Goal: Task Accomplishment & Management: Use online tool/utility

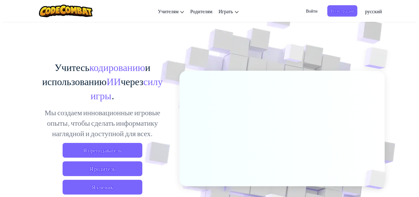
scroll to position [15, 0]
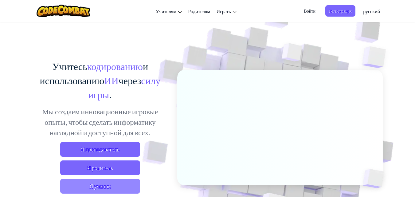
click at [113, 185] on span "Я ученик" at bounding box center [100, 186] width 80 height 15
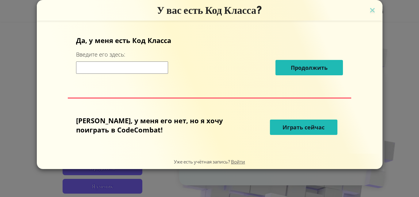
click at [304, 125] on font "Играть сейчас" at bounding box center [304, 126] width 42 height 7
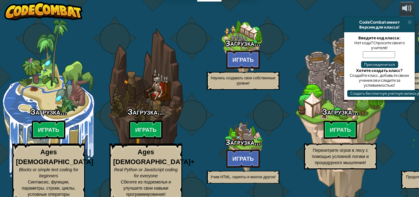
select select "ru"
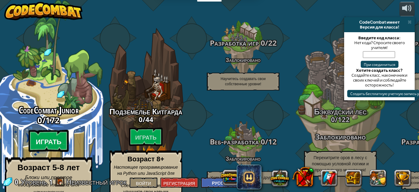
click at [45, 130] on btn "Играть" at bounding box center [49, 141] width 40 height 22
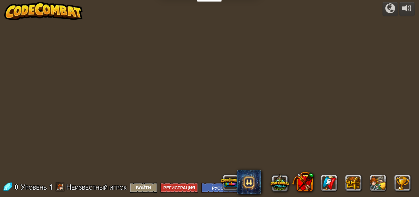
select select "ru"
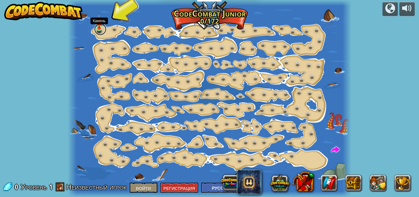
click at [101, 30] on link at bounding box center [100, 29] width 12 height 12
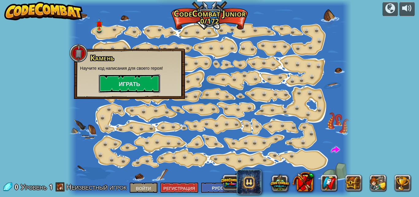
click at [136, 77] on button "Играть" at bounding box center [129, 83] width 61 height 18
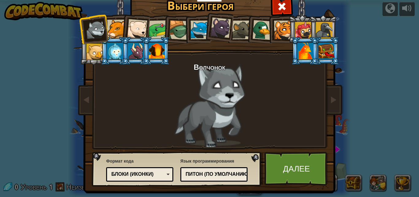
click at [222, 32] on div at bounding box center [220, 27] width 21 height 21
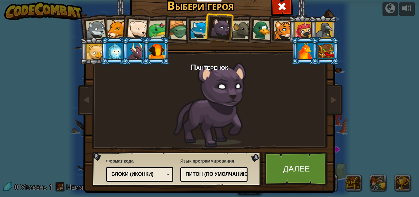
click at [136, 29] on div at bounding box center [137, 29] width 20 height 20
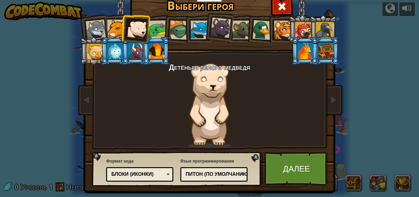
click at [306, 30] on div at bounding box center [303, 30] width 17 height 17
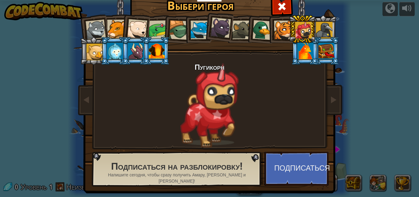
click at [275, 28] on div at bounding box center [283, 30] width 19 height 19
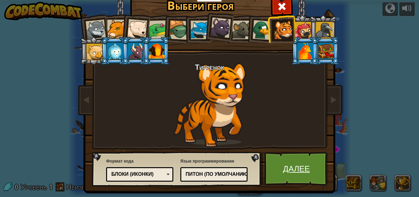
click at [294, 154] on link "Далее" at bounding box center [296, 169] width 64 height 34
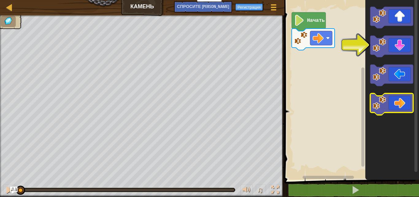
click at [401, 109] on icon "Рабочая область Блочно" at bounding box center [391, 103] width 43 height 21
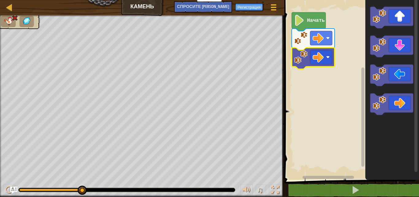
click at [323, 62] on image "Рабочая область Блочно" at bounding box center [318, 57] width 11 height 11
click at [296, 57] on image "Рабочая область Блочно" at bounding box center [300, 56] width 13 height 13
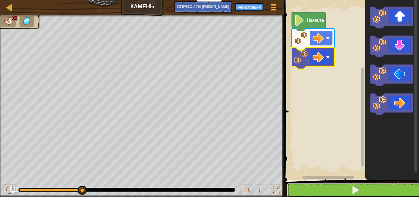
click at [304, 195] on button at bounding box center [355, 190] width 137 height 14
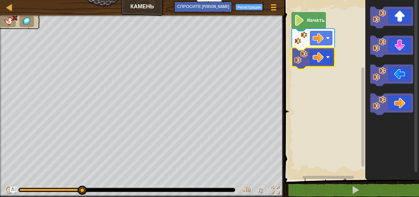
click at [14, 17] on img at bounding box center [15, 18] width 6 height 6
click at [318, 21] on text "Начать" at bounding box center [316, 21] width 18 height 6
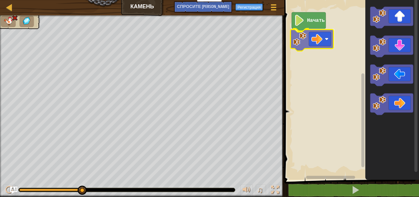
click at [309, 35] on div "Начать" at bounding box center [351, 88] width 137 height 183
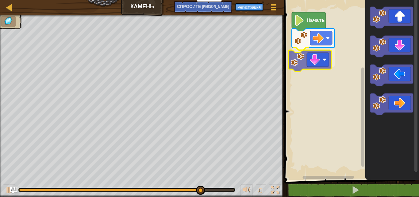
click at [305, 62] on div "Начать" at bounding box center [351, 88] width 137 height 183
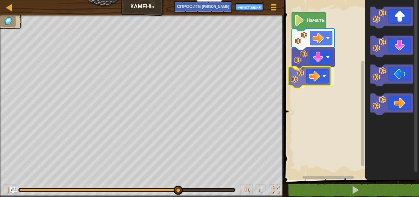
click at [305, 72] on div "Начать" at bounding box center [351, 88] width 137 height 183
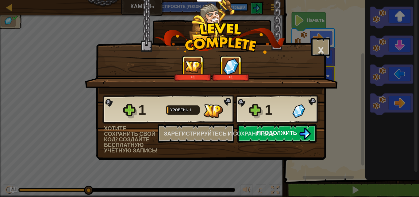
click at [293, 131] on font "Продолжить" at bounding box center [277, 133] width 40 height 8
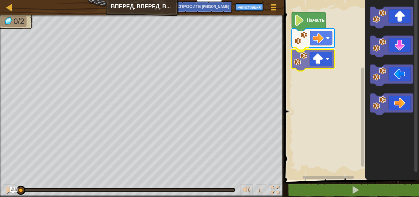
click at [307, 65] on div "Начать" at bounding box center [351, 88] width 137 height 183
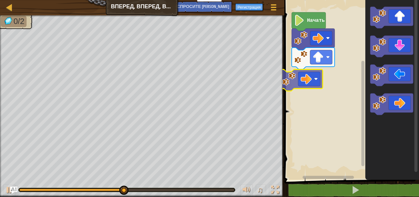
click at [294, 72] on div "Начать" at bounding box center [351, 88] width 137 height 183
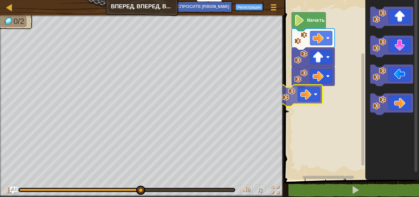
click at [287, 88] on div "Начать" at bounding box center [351, 88] width 137 height 183
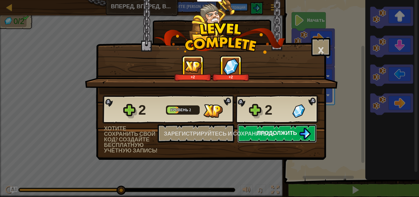
click at [297, 138] on button "Продолжить" at bounding box center [276, 133] width 79 height 18
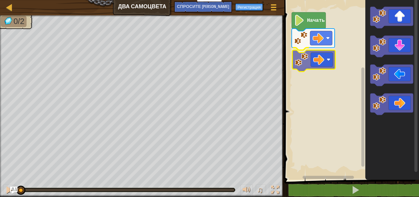
click at [296, 55] on div "Начать" at bounding box center [351, 88] width 137 height 183
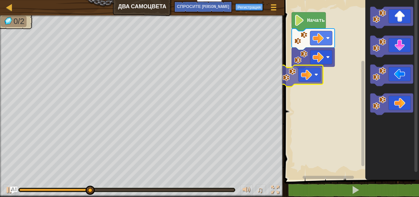
click at [284, 72] on div "Начать" at bounding box center [351, 88] width 137 height 183
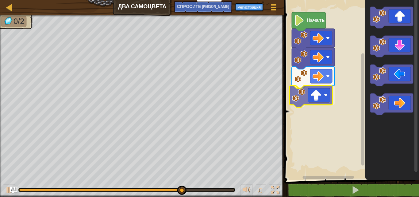
click at [306, 106] on div "Начать" at bounding box center [351, 88] width 137 height 183
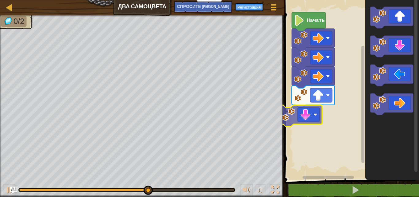
click at [287, 121] on div "Начать" at bounding box center [351, 88] width 137 height 183
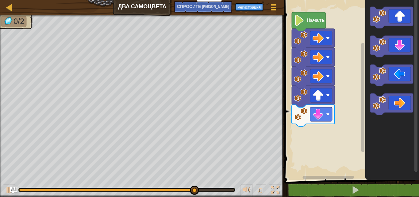
click at [352, 106] on div "Начать" at bounding box center [351, 88] width 137 height 183
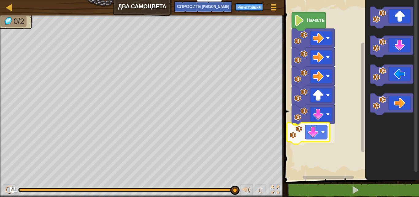
click at [290, 141] on div "Начать" at bounding box center [351, 88] width 137 height 183
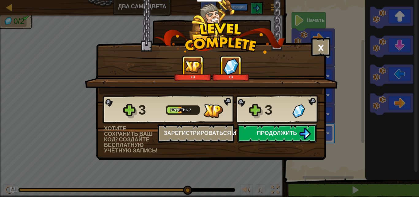
click at [270, 138] on button "Продолжить" at bounding box center [276, 133] width 79 height 18
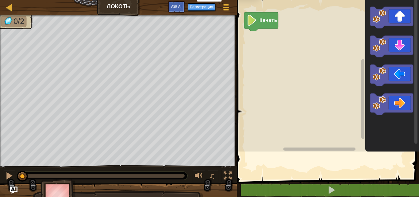
click at [270, 138] on rect "Рабочая область Blockly" at bounding box center [327, 74] width 184 height 154
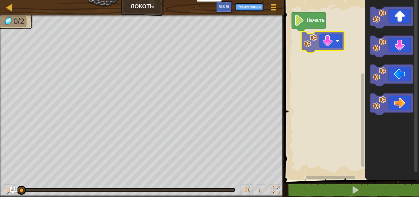
click at [310, 52] on div "Начать" at bounding box center [351, 88] width 137 height 183
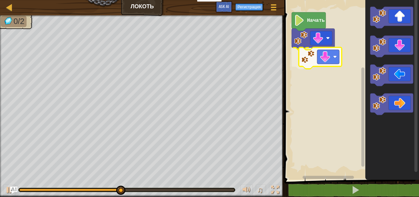
click at [315, 64] on div "Начать" at bounding box center [351, 88] width 137 height 183
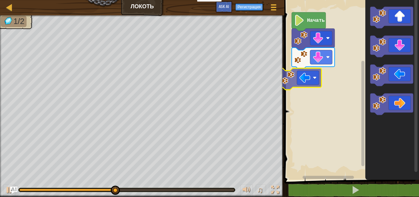
click at [292, 86] on div "Начать" at bounding box center [351, 88] width 137 height 183
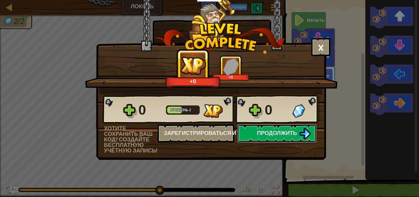
click at [247, 138] on button "Продолжить" at bounding box center [276, 133] width 79 height 18
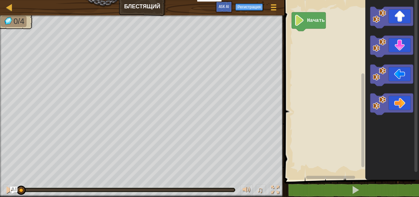
click at [336, 112] on rect "Рабочая область Blockly" at bounding box center [351, 88] width 137 height 183
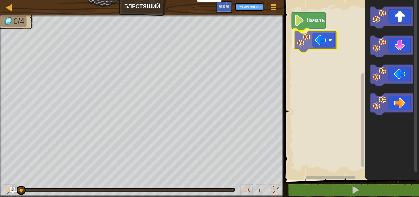
click at [308, 37] on div "Начать" at bounding box center [351, 88] width 137 height 183
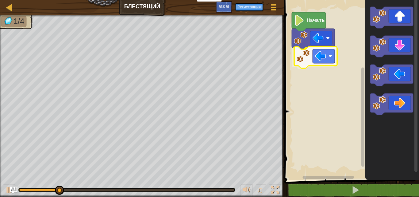
click at [300, 60] on div "Начать" at bounding box center [351, 88] width 137 height 183
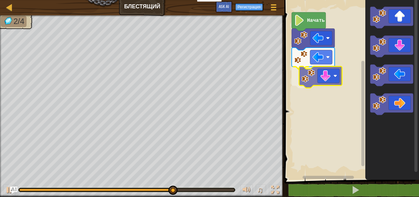
click at [287, 84] on div "Начать" at bounding box center [351, 88] width 137 height 183
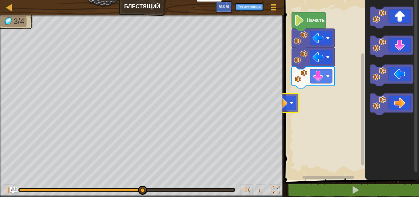
click at [265, 110] on div "Карта Блестящий Меню игры Регистрация Ask AI 1 הההההההההההההההההההההההההההההההה…" at bounding box center [209, 98] width 419 height 197
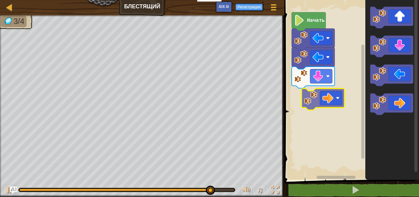
click at [304, 98] on div "Начать" at bounding box center [351, 88] width 137 height 183
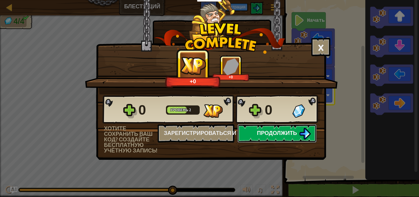
click at [276, 137] on button "Продолжить" at bounding box center [276, 133] width 79 height 18
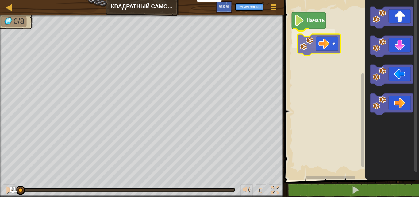
click at [308, 47] on div "Начать" at bounding box center [351, 88] width 137 height 183
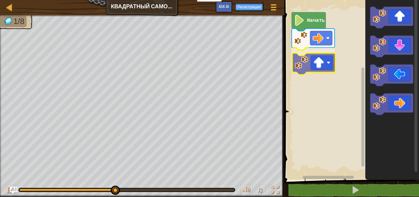
click at [313, 56] on div "Начать" at bounding box center [351, 88] width 137 height 183
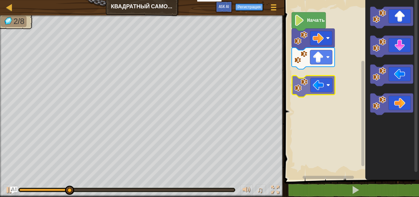
click at [314, 101] on div "Начать" at bounding box center [351, 88] width 137 height 183
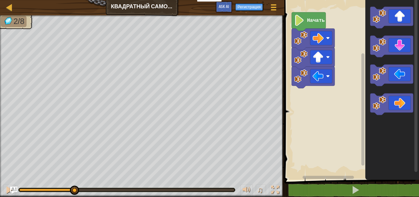
click at [314, 98] on rect "Рабочая область Blockly" at bounding box center [351, 88] width 137 height 183
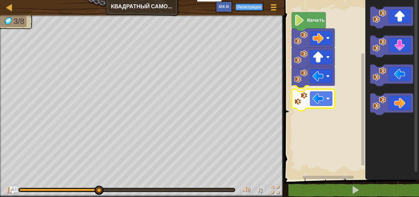
click at [302, 98] on div "Начать" at bounding box center [351, 88] width 137 height 183
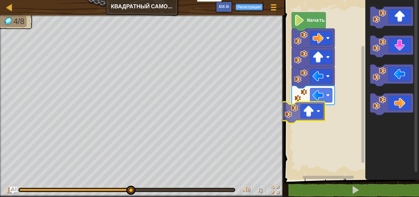
click at [284, 123] on div "Начать" at bounding box center [351, 88] width 137 height 183
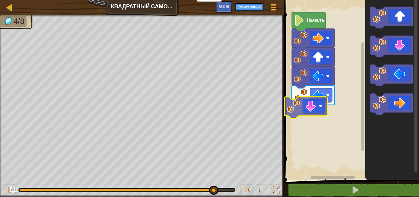
click at [283, 118] on div "Блоки 1 ההההההההההההההההההההההההההההההההההההההההההההההההההההההההההההההההההההההה…" at bounding box center [351, 98] width 137 height 197
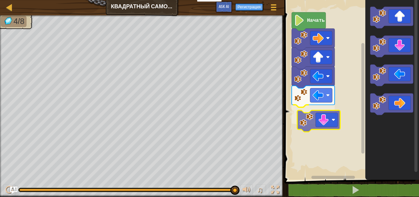
click at [301, 128] on div "Начать" at bounding box center [351, 88] width 137 height 183
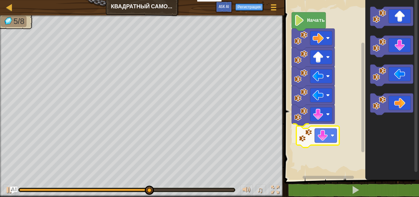
click at [310, 141] on div "Начать" at bounding box center [351, 88] width 137 height 183
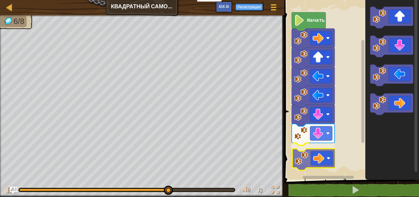
click at [306, 159] on div "Начать" at bounding box center [351, 88] width 137 height 183
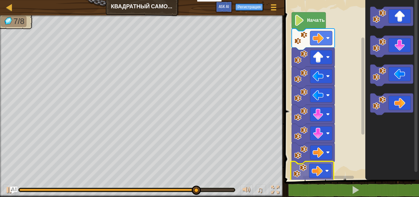
click at [304, 178] on div "Начать" at bounding box center [351, 88] width 137 height 183
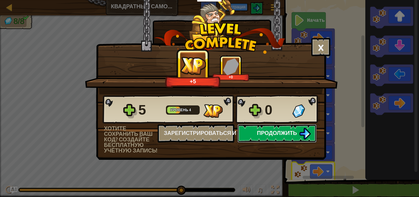
click at [268, 130] on span "Продолжить" at bounding box center [277, 133] width 40 height 8
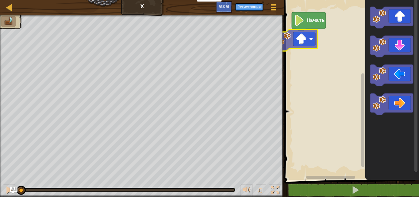
click at [292, 43] on div "Начать" at bounding box center [351, 88] width 137 height 183
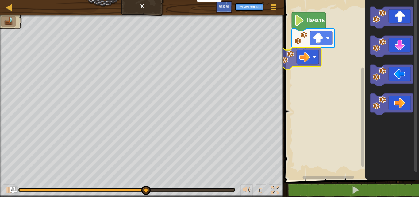
click at [281, 56] on div "Карта Х Меню игры Регистрация Ask AI 1 הההההההההההההההההההההההההההההההההההההההה…" at bounding box center [209, 98] width 419 height 197
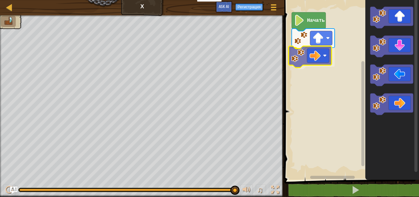
click at [300, 65] on div "Начать" at bounding box center [351, 88] width 137 height 183
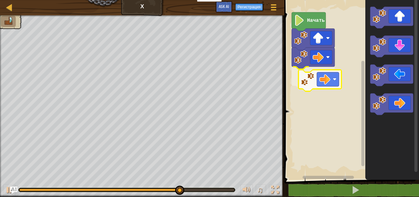
click at [301, 95] on div "Начать" at bounding box center [351, 88] width 137 height 183
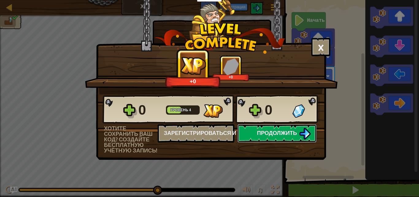
click at [295, 134] on span "Продолжить" at bounding box center [277, 133] width 40 height 8
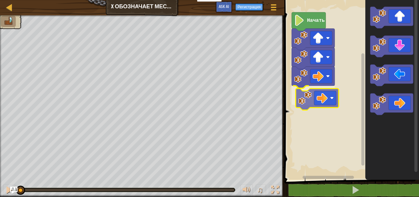
click at [297, 103] on div "Начать" at bounding box center [351, 88] width 137 height 183
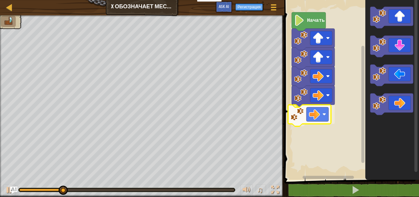
click at [295, 122] on div "Начать" at bounding box center [351, 88] width 137 height 183
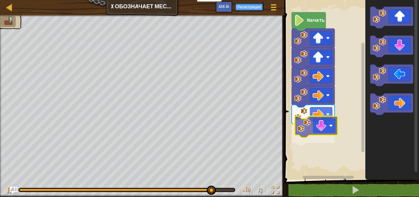
click at [304, 140] on div "Начать" at bounding box center [351, 88] width 137 height 183
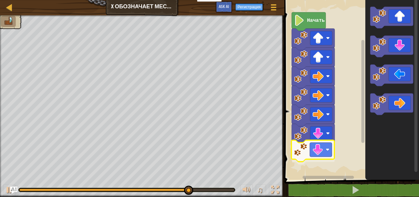
click at [304, 159] on div "Начать" at bounding box center [351, 88] width 137 height 183
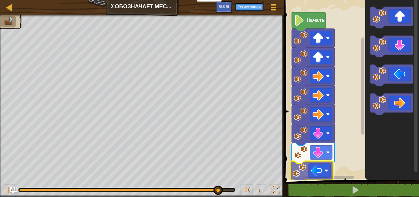
click at [303, 178] on div "Начать" at bounding box center [351, 88] width 137 height 183
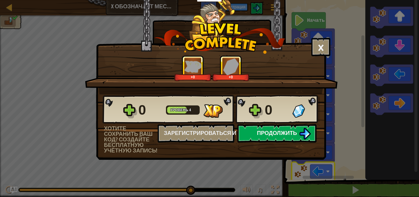
click at [266, 137] on button "Продолжить" at bounding box center [276, 133] width 79 height 18
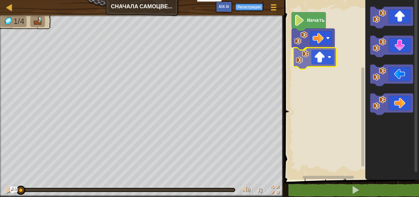
click at [307, 64] on div "Начать" at bounding box center [351, 88] width 137 height 183
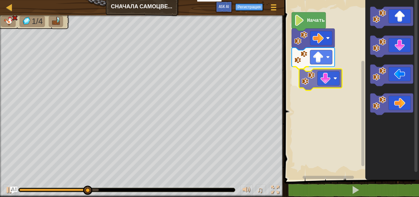
click at [310, 84] on div "Начать" at bounding box center [351, 88] width 137 height 183
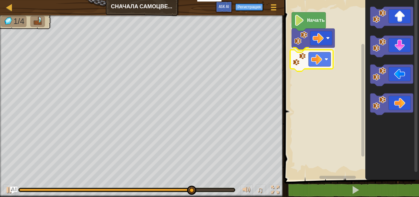
click at [305, 59] on div "Начать" at bounding box center [351, 88] width 137 height 183
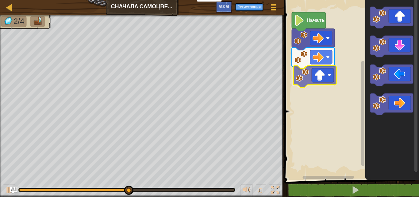
click at [312, 84] on div "Начать" at bounding box center [351, 88] width 137 height 183
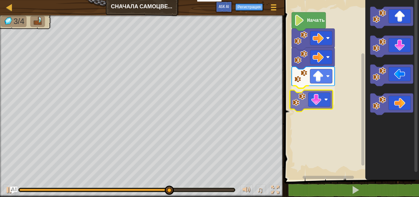
click at [306, 103] on div "Начать" at bounding box center [351, 88] width 137 height 183
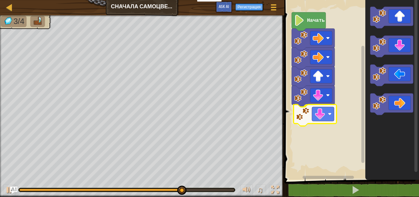
click at [310, 123] on div "Начать" at bounding box center [351, 88] width 137 height 183
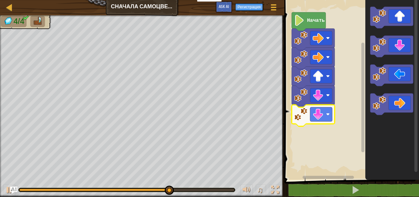
click at [386, 29] on icon "Рабочая область Blockly" at bounding box center [392, 88] width 54 height 183
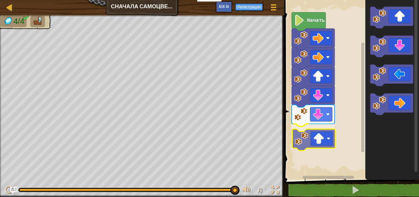
click at [311, 141] on div "Начать" at bounding box center [351, 88] width 137 height 183
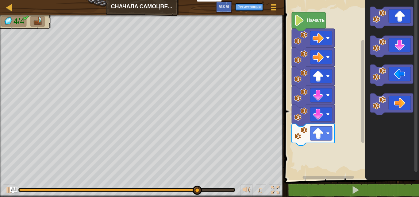
click at [375, 110] on g "Рабочая область Blockly" at bounding box center [391, 103] width 43 height 21
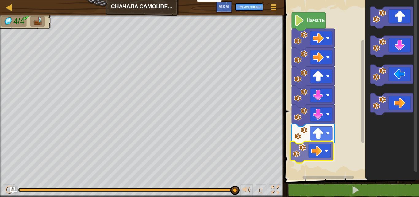
click at [302, 156] on div "Начать" at bounding box center [351, 88] width 137 height 183
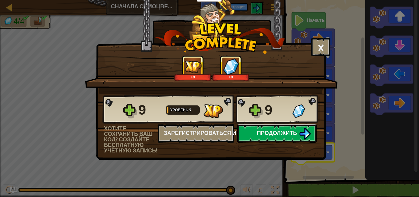
click at [283, 134] on span "Продолжить" at bounding box center [277, 133] width 40 height 8
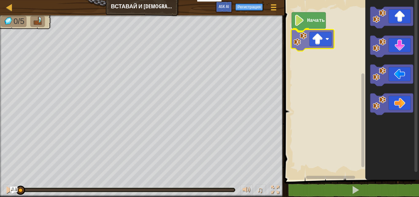
click at [309, 48] on div "Начать" at bounding box center [351, 88] width 137 height 183
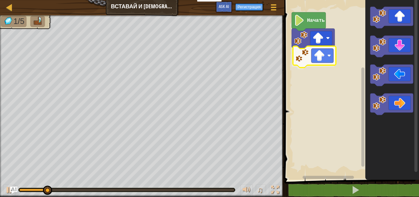
click at [304, 66] on div "Начать" at bounding box center [351, 88] width 137 height 183
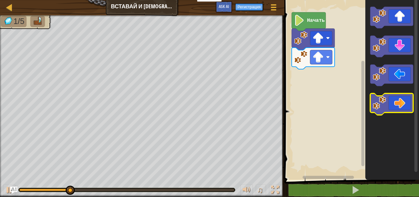
click at [392, 98] on icon "Рабочая область Blockly" at bounding box center [391, 103] width 43 height 21
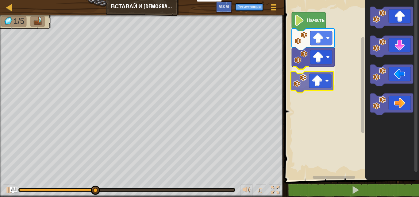
click at [301, 89] on div "Начать" at bounding box center [351, 88] width 137 height 183
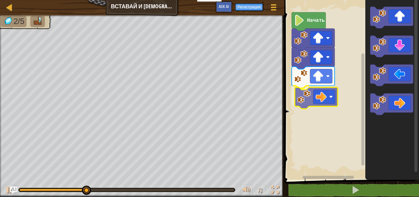
click at [311, 91] on div "Начать" at bounding box center [351, 88] width 137 height 183
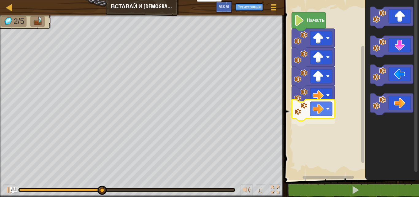
click at [299, 113] on div "Начать" at bounding box center [351, 88] width 137 height 183
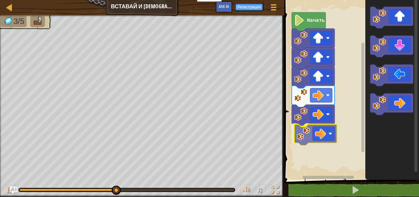
click at [308, 132] on div "Начать" at bounding box center [351, 88] width 137 height 183
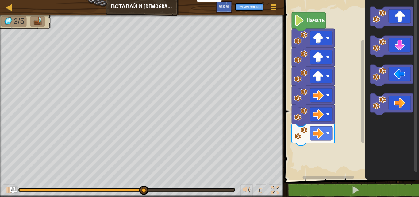
click at [369, 113] on icon "Рабочая область Blockly" at bounding box center [392, 88] width 54 height 183
click at [369, 115] on icon "Рабочая область Blockly" at bounding box center [392, 88] width 54 height 183
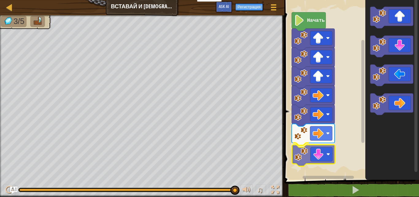
click at [304, 163] on div "Начать" at bounding box center [351, 88] width 137 height 183
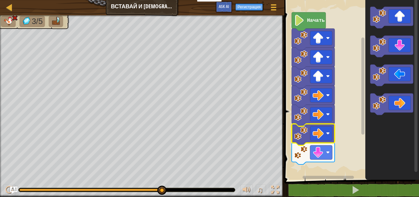
click at [302, 132] on image "Рабочая область Blockly" at bounding box center [300, 132] width 13 height 13
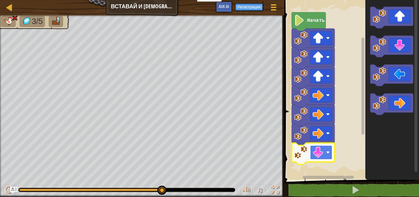
click at [314, 154] on image "Рабочая область Blockly" at bounding box center [318, 152] width 11 height 11
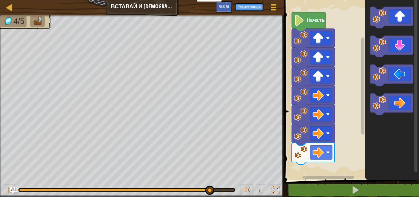
click at [325, 132] on div "Начать" at bounding box center [351, 88] width 137 height 183
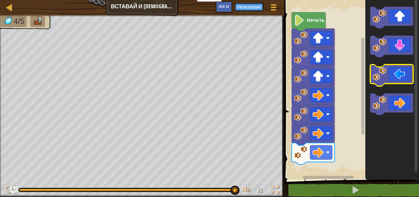
click at [377, 62] on icon "Рабочая область Blockly" at bounding box center [392, 88] width 54 height 183
click at [379, 57] on g "Рабочая область Blockly" at bounding box center [391, 46] width 43 height 21
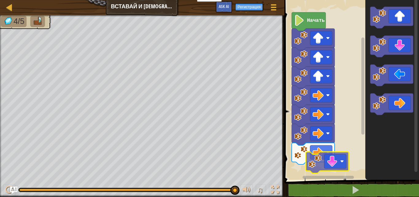
click at [306, 172] on div "Начать" at bounding box center [351, 88] width 137 height 183
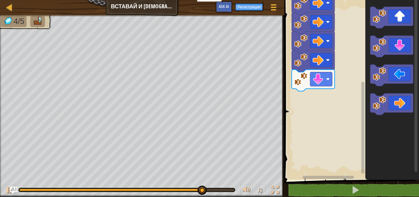
click at [360, 162] on div "Начать" at bounding box center [351, 88] width 137 height 183
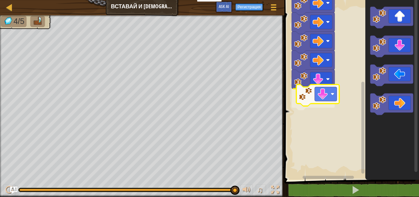
click at [311, 97] on div "Начать" at bounding box center [351, 88] width 137 height 183
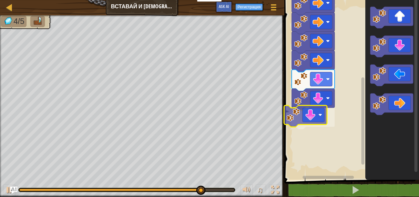
click at [283, 120] on div "Блоки 1 ההההההההההההההההההההההההההההההההההההההההההההההההההההההההההההההההההההההה…" at bounding box center [351, 98] width 137 height 197
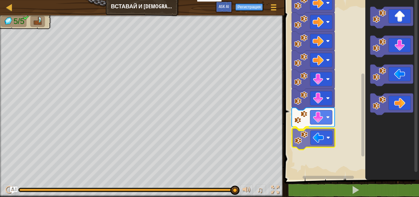
click at [301, 148] on div "Начать" at bounding box center [351, 88] width 137 height 183
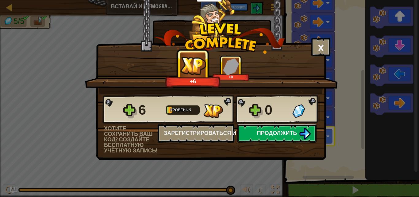
click at [276, 128] on button "Продолжить" at bounding box center [276, 133] width 79 height 18
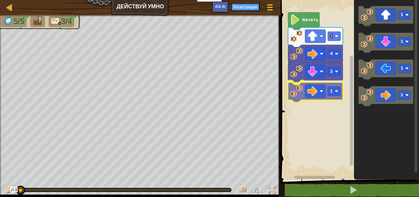
click at [298, 95] on div "3 1 4 3 Начать 1 1 1 1 1" at bounding box center [349, 88] width 140 height 183
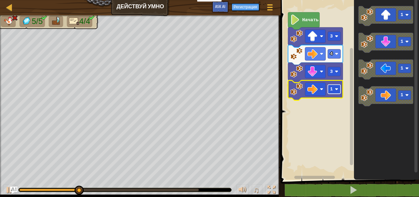
click at [334, 87] on rect "Рабочая область Blockly" at bounding box center [334, 88] width 13 height 9
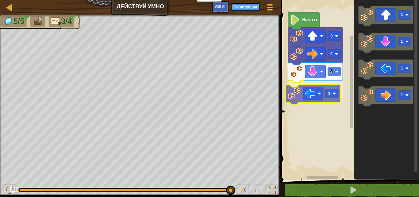
click at [293, 99] on div "Начать 3 4 3 1 1 1 1 1 1" at bounding box center [349, 88] width 140 height 183
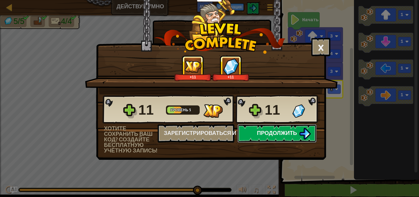
click at [258, 127] on button "Продолжить" at bounding box center [276, 133] width 79 height 18
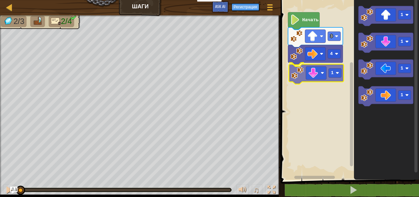
click at [302, 75] on div "4 1 3 Начать 1 1 1 1 1" at bounding box center [349, 88] width 140 height 183
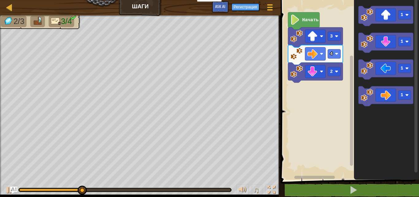
click at [361, 82] on icon "Рабочая область Blockly" at bounding box center [386, 88] width 65 height 183
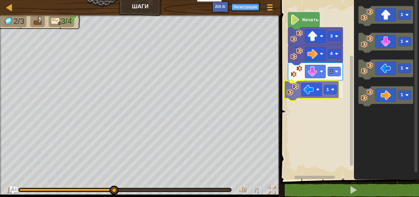
click at [295, 95] on div "Начать 3 4 2 1 1 1 1 1 1" at bounding box center [349, 88] width 140 height 183
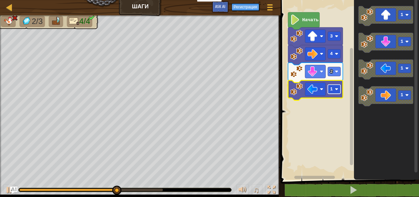
click at [331, 85] on rect "Рабочая область Blockly" at bounding box center [334, 88] width 13 height 9
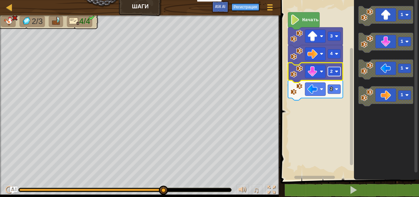
click at [334, 74] on rect "Рабочая область Blockly" at bounding box center [334, 71] width 13 height 9
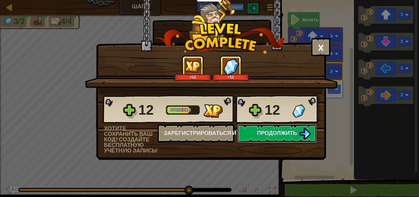
click at [289, 134] on span "Продолжить" at bounding box center [277, 133] width 40 height 8
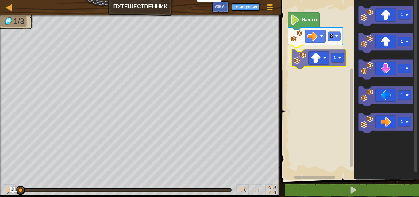
click at [298, 64] on div "2 1 Начать 1 1 1 1 1 1" at bounding box center [349, 88] width 140 height 183
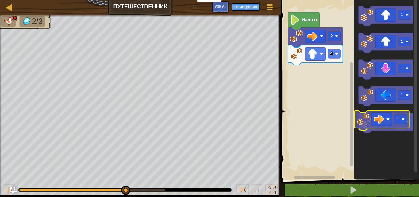
click at [367, 120] on image "Рабочая область Blockly" at bounding box center [367, 121] width 13 height 13
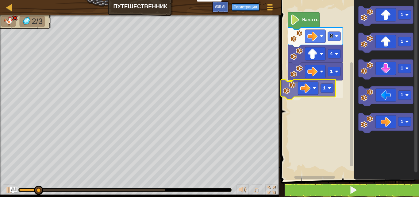
click at [289, 88] on div "Начать 2 4 1 1 1 1 1 1 1 1" at bounding box center [349, 88] width 140 height 183
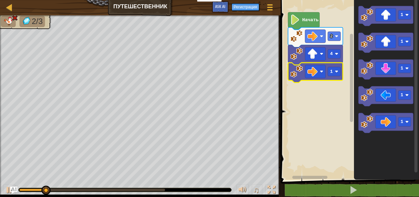
click at [337, 76] on icon "Рабочая область Blockly" at bounding box center [315, 73] width 55 height 20
click at [337, 75] on rect "Рабочая область Blockly" at bounding box center [334, 71] width 13 height 9
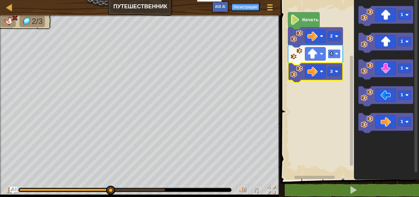
click at [333, 57] on rect "Рабочая область Blockly" at bounding box center [334, 53] width 13 height 9
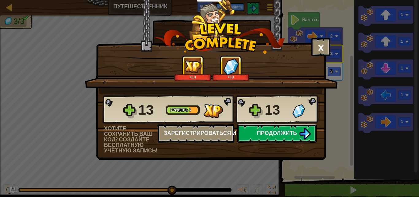
click at [283, 133] on span "Продолжить" at bounding box center [277, 133] width 40 height 8
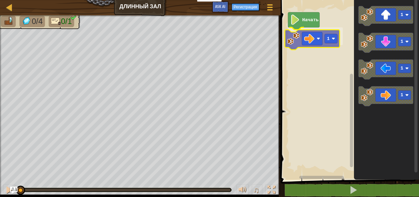
click at [295, 35] on div "Начать 1 1 1 1 1 1" at bounding box center [349, 88] width 140 height 183
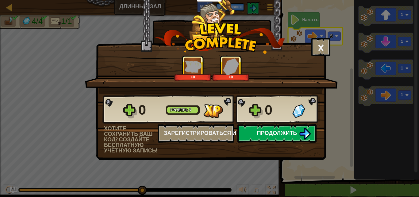
click at [289, 129] on span "Продолжить" at bounding box center [277, 133] width 40 height 8
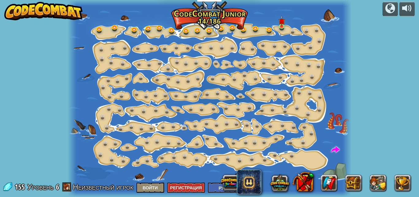
select select "ru"
click at [282, 22] on img at bounding box center [282, 18] width 6 height 15
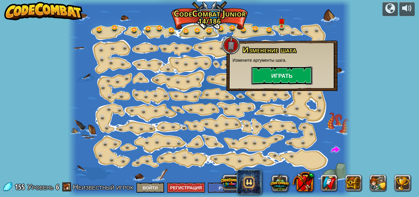
click at [283, 73] on button "Играть" at bounding box center [281, 75] width 61 height 18
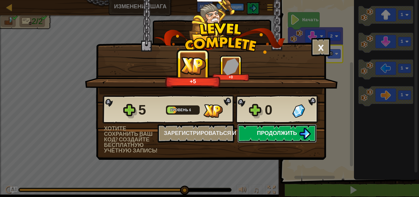
click at [276, 135] on span "Продолжить" at bounding box center [277, 133] width 40 height 8
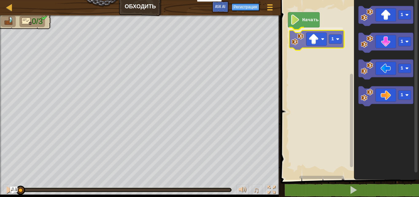
click at [294, 41] on div "Начать 1 1 1 1 1 1" at bounding box center [349, 88] width 140 height 183
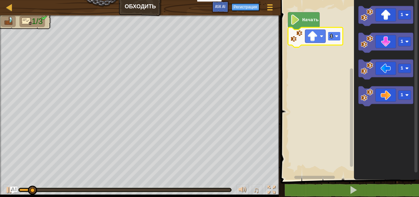
click at [334, 35] on rect "Рабочая область Blockly" at bounding box center [334, 36] width 13 height 9
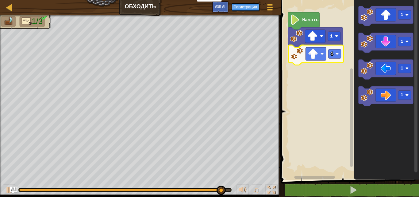
click at [294, 61] on div "Начать 1 1 1 1 1 1 1" at bounding box center [349, 88] width 140 height 183
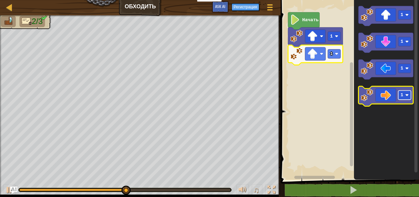
click at [409, 93] on rect "Рабочая область Blockly" at bounding box center [404, 95] width 13 height 9
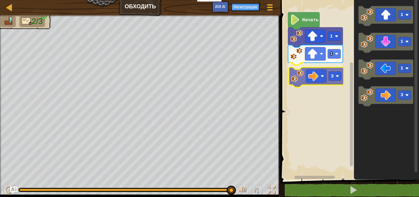
click at [303, 75] on div "Начать 1 1 3 1 1 1 3 3" at bounding box center [349, 88] width 140 height 183
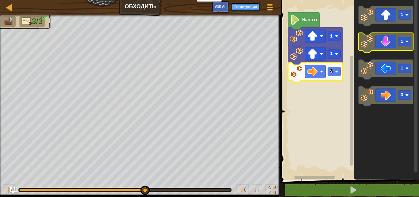
click at [403, 44] on rect "Рабочая область Blockly" at bounding box center [404, 41] width 13 height 9
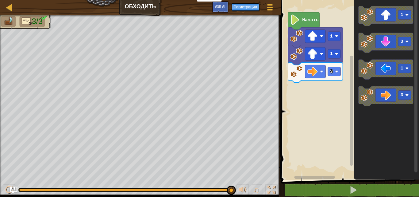
click at [332, 96] on div "Начать 1 1 3 1 3 1 3" at bounding box center [349, 88] width 140 height 183
click at [345, 79] on div "Начать 1 1 3 1 3 1 3" at bounding box center [349, 88] width 140 height 183
click at [354, 79] on icon "1 3 1 3" at bounding box center [386, 88] width 65 height 183
click at [369, 46] on g "3" at bounding box center [385, 43] width 55 height 20
click at [414, 61] on div "Начать 1 1 3 1 3 1 3" at bounding box center [349, 88] width 140 height 183
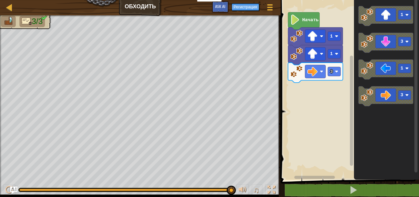
drag, startPoint x: 369, startPoint y: 46, endPoint x: 411, endPoint y: 56, distance: 42.7
click at [411, 56] on div "Начать 1 1 3 1 3 1 3" at bounding box center [349, 88] width 140 height 183
click at [402, 40] on text "3" at bounding box center [402, 41] width 3 height 5
click at [370, 53] on icon "1 1 1 3" at bounding box center [386, 88] width 65 height 183
click at [384, 56] on icon "1 1 1 3" at bounding box center [386, 88] width 65 height 183
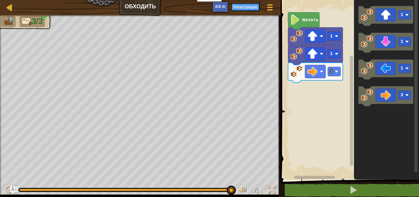
click at [361, 86] on icon "1 1 1 3" at bounding box center [386, 88] width 65 height 183
click at [370, 45] on image "Рабочая область Blockly" at bounding box center [367, 41] width 13 height 13
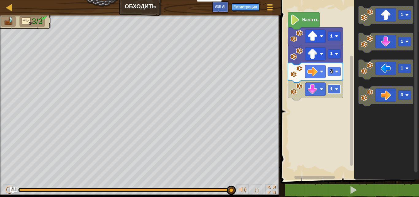
click at [330, 91] on text "1" at bounding box center [331, 89] width 3 height 5
click at [312, 24] on icon "Рабочая область Blockly" at bounding box center [304, 20] width 32 height 17
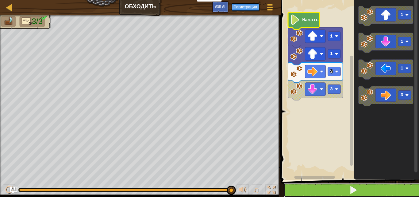
click at [323, 186] on button at bounding box center [353, 190] width 140 height 14
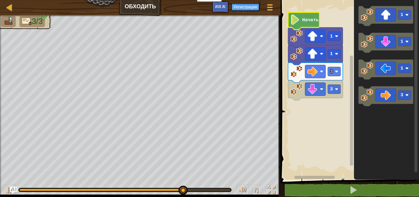
click at [297, 87] on image "Рабочая область Blockly" at bounding box center [296, 89] width 13 height 13
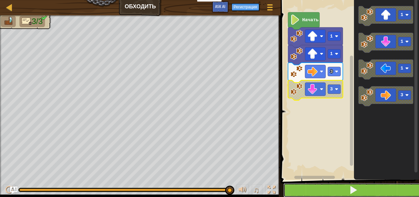
click at [347, 186] on button at bounding box center [353, 190] width 140 height 14
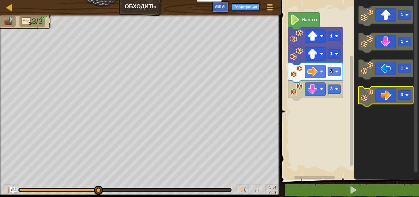
click at [399, 99] on rect "Рабочая область Blockly" at bounding box center [404, 95] width 13 height 9
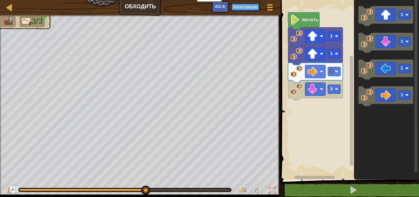
click at [346, 129] on rect "Рабочая область Blockly" at bounding box center [349, 88] width 140 height 183
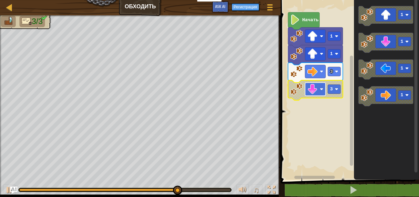
click at [322, 91] on rect "Рабочая область Blockly" at bounding box center [315, 89] width 21 height 13
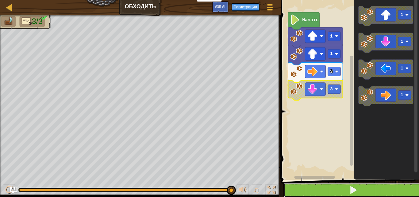
click at [314, 187] on button at bounding box center [353, 190] width 140 height 14
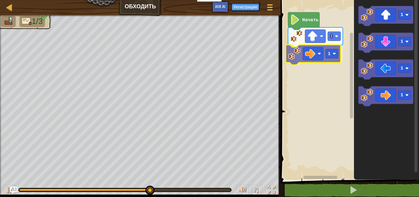
click at [294, 60] on div "Начать 1 1 1 1 1 1 1" at bounding box center [349, 88] width 140 height 183
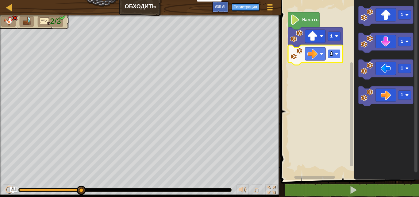
click at [331, 56] on text "1" at bounding box center [331, 53] width 3 height 5
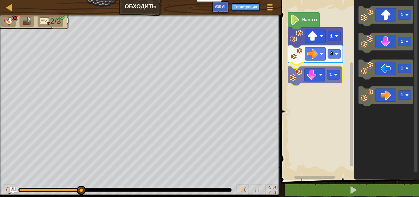
click at [300, 72] on div "Начать 1 4 1 1 1 1 1 1" at bounding box center [349, 88] width 140 height 183
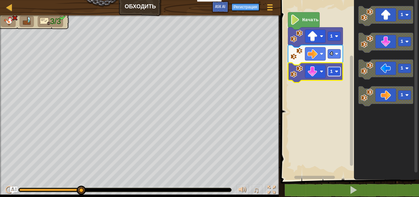
click at [336, 75] on rect "Рабочая область Blockly" at bounding box center [334, 71] width 13 height 9
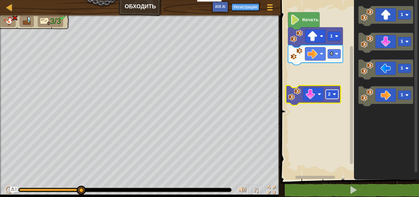
click at [331, 93] on rect "Рабочая область Blockly" at bounding box center [332, 94] width 13 height 9
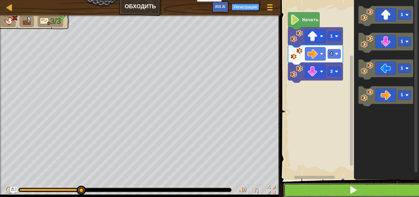
click at [365, 189] on button at bounding box center [353, 190] width 140 height 14
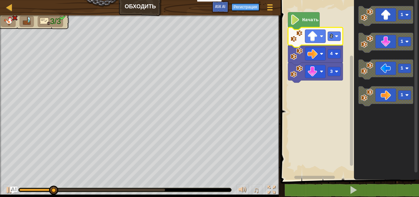
click at [334, 42] on icon "Рабочая область Blockly" at bounding box center [315, 37] width 55 height 20
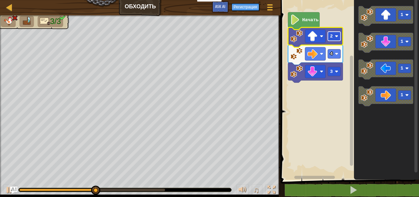
click at [333, 37] on rect "Рабочая область Blockly" at bounding box center [334, 36] width 13 height 9
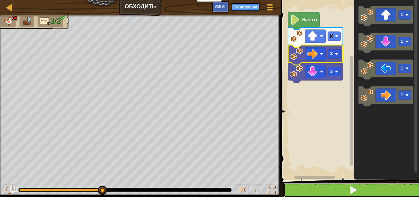
click at [329, 190] on button at bounding box center [353, 190] width 140 height 14
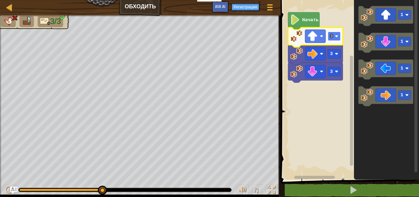
click at [334, 37] on rect "Рабочая область Blockly" at bounding box center [334, 36] width 13 height 9
click at [331, 36] on text "3" at bounding box center [331, 36] width 3 height 5
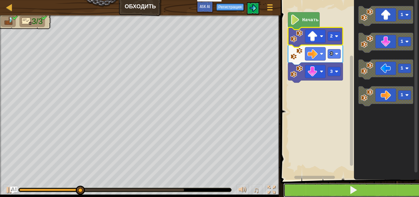
click at [345, 192] on button at bounding box center [353, 190] width 140 height 14
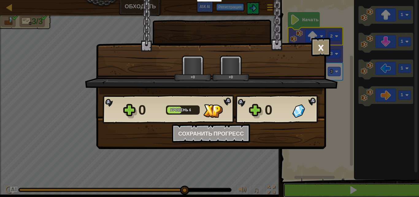
scroll to position [0, 0]
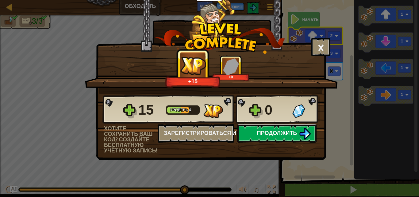
click at [272, 134] on span "Продолжить" at bounding box center [277, 133] width 40 height 8
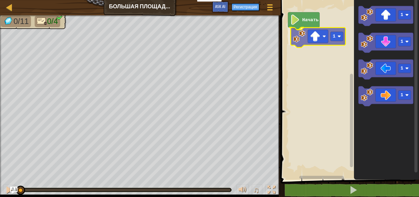
click at [300, 39] on div "Начать 1 1 1 1 1 1" at bounding box center [349, 88] width 140 height 183
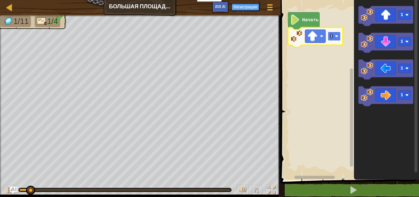
click at [331, 36] on text "1" at bounding box center [331, 36] width 3 height 5
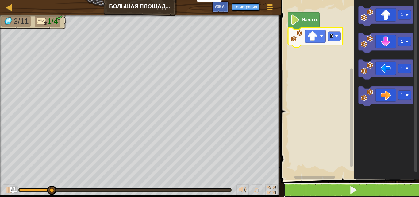
click at [353, 190] on span at bounding box center [353, 189] width 9 height 9
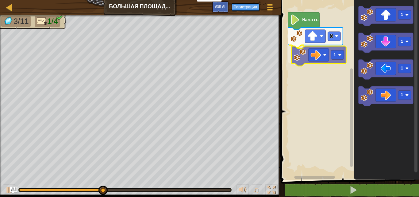
click at [308, 52] on div "Начать 3 1 1 1 1 1 1" at bounding box center [349, 88] width 140 height 183
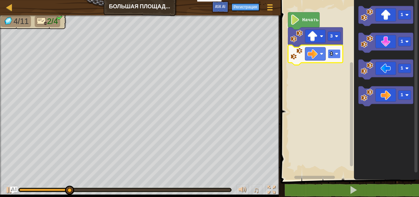
click at [336, 53] on image "Рабочая область Blockly" at bounding box center [336, 53] width 3 height 3
click at [330, 54] on text "3" at bounding box center [331, 53] width 3 height 5
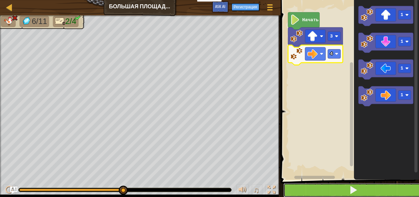
click at [349, 184] on button at bounding box center [353, 190] width 140 height 14
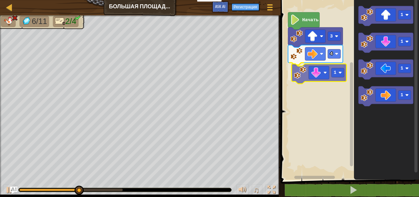
click at [302, 74] on div "Начать 3 4 1 1 1 1 1 1" at bounding box center [349, 88] width 140 height 183
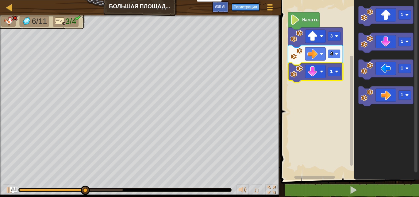
click at [334, 54] on rect "Рабочая область Blockly" at bounding box center [334, 53] width 13 height 9
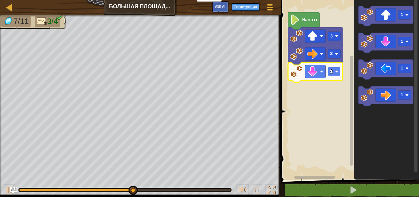
click at [331, 71] on text "1" at bounding box center [331, 71] width 3 height 5
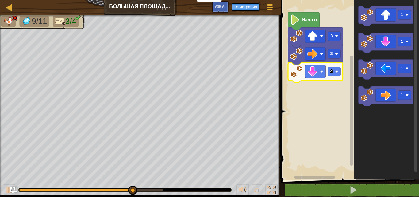
click at [341, 72] on icon "Рабочая область Blockly" at bounding box center [315, 73] width 55 height 20
click at [340, 72] on rect "Рабочая область Blockly" at bounding box center [334, 71] width 13 height 9
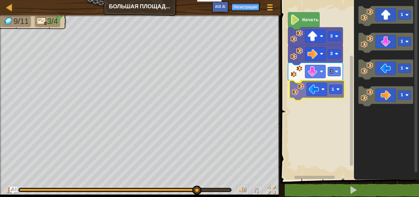
click at [299, 96] on div "Начать 3 3 3 1 1 1 1 1 1" at bounding box center [349, 88] width 140 height 183
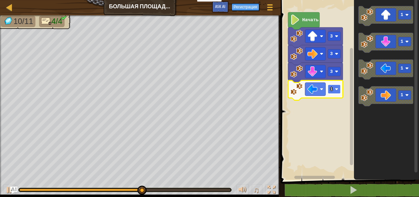
click at [330, 89] on text "1" at bounding box center [331, 89] width 3 height 5
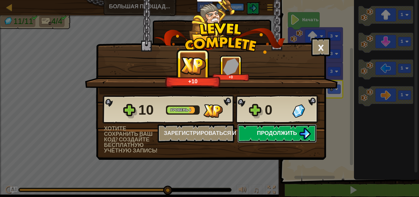
click at [274, 134] on span "Продолжить" at bounding box center [277, 133] width 40 height 8
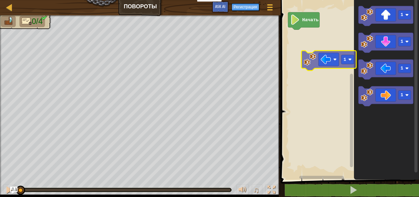
click at [288, 42] on div "Начать 1 1 1 1 1" at bounding box center [349, 88] width 140 height 183
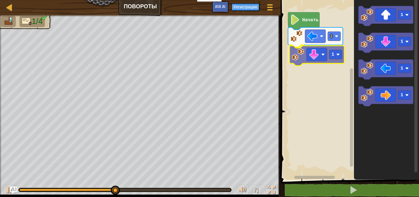
click at [303, 63] on div "Начать 2 1 1 1 1 1 1" at bounding box center [349, 88] width 140 height 183
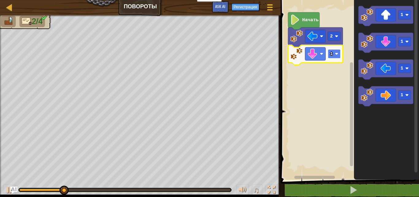
click at [331, 52] on text "1" at bounding box center [331, 53] width 3 height 5
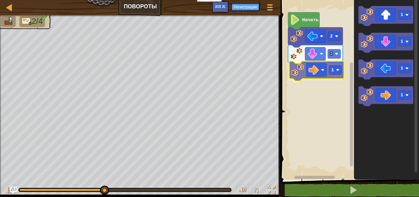
click at [298, 72] on div "Начать 2 2 1 1 1 1 1 1" at bounding box center [349, 88] width 140 height 183
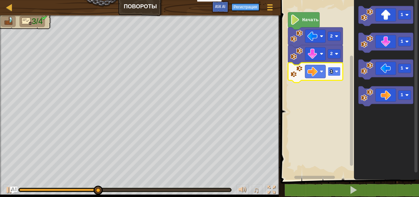
click at [338, 73] on image "Рабочая область Blockly" at bounding box center [336, 71] width 3 height 3
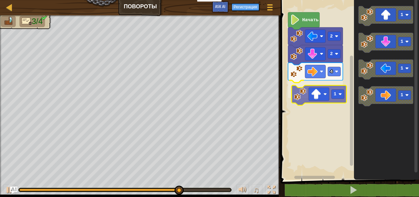
click at [303, 101] on div "Начать 2 2 4 1 1 1 1 1 1" at bounding box center [349, 88] width 140 height 183
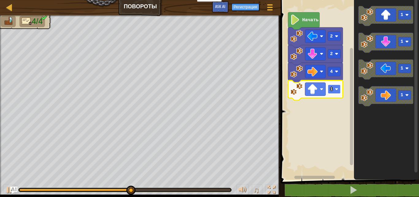
click at [337, 86] on rect "Рабочая область Blockly" at bounding box center [334, 88] width 13 height 9
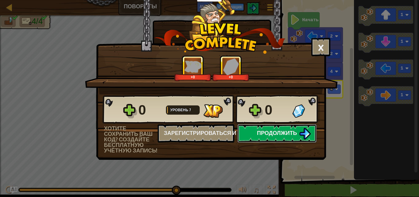
click at [286, 130] on span "Продолжить" at bounding box center [277, 133] width 40 height 8
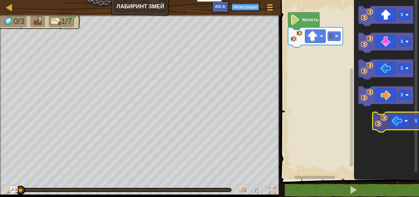
click at [378, 131] on icon "1 1 1 1" at bounding box center [386, 88] width 65 height 183
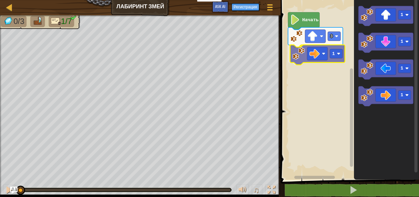
click at [296, 54] on div "3 1 Начать 1 1 1 1 1" at bounding box center [349, 88] width 140 height 183
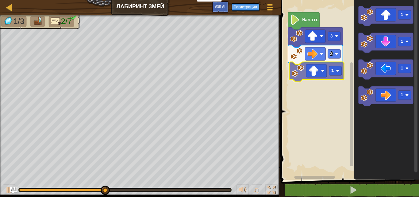
click at [297, 71] on div "Начать 3 2 1 1 1 1 1 1" at bounding box center [349, 88] width 140 height 183
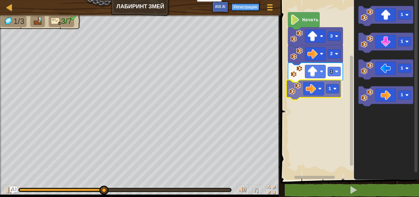
click at [295, 91] on div "1 1 2 3 Начать 1 1 1 1 1" at bounding box center [349, 88] width 140 height 183
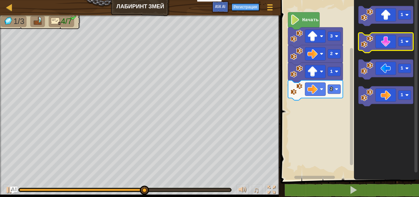
click at [370, 48] on icon "Рабочая область Blockly" at bounding box center [385, 43] width 55 height 20
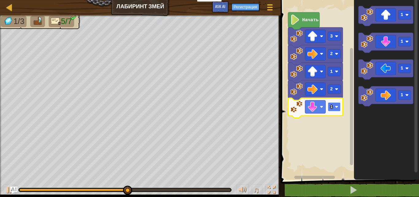
click at [334, 110] on rect "Рабочая область Blockly" at bounding box center [334, 106] width 13 height 9
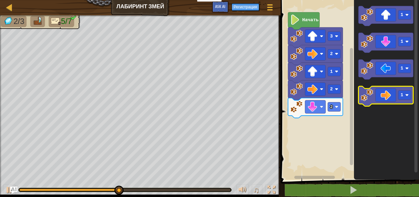
click at [371, 98] on image "Рабочая область Blockly" at bounding box center [367, 95] width 13 height 13
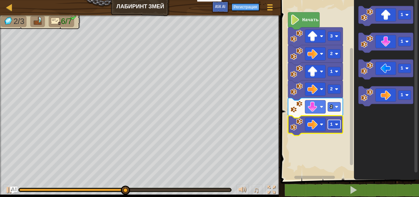
click at [335, 127] on rect "Рабочая область Blockly" at bounding box center [334, 124] width 13 height 9
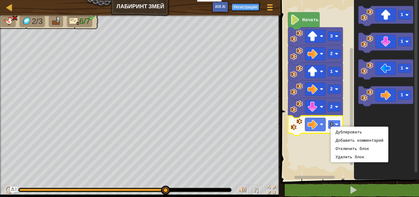
click at [331, 122] on text "3" at bounding box center [331, 124] width 3 height 5
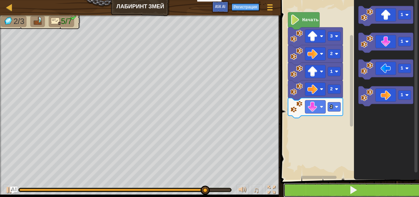
click at [341, 187] on button at bounding box center [353, 190] width 140 height 14
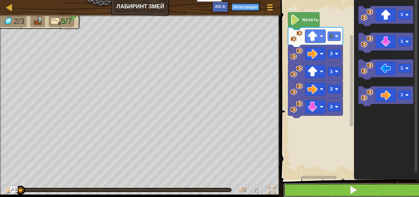
drag, startPoint x: 341, startPoint y: 187, endPoint x: 337, endPoint y: 185, distance: 4.2
click at [337, 185] on button at bounding box center [353, 190] width 140 height 14
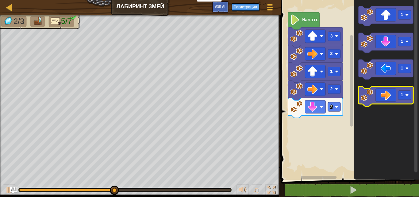
click at [369, 96] on image "Рабочая область Blockly" at bounding box center [367, 95] width 13 height 13
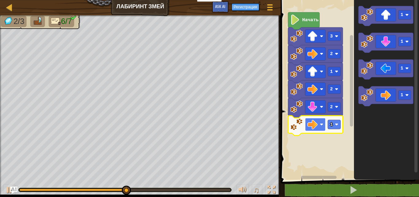
click at [315, 126] on image "Рабочая область Blockly" at bounding box center [312, 124] width 10 height 10
click at [334, 123] on rect "Рабочая область Blockly" at bounding box center [334, 124] width 13 height 9
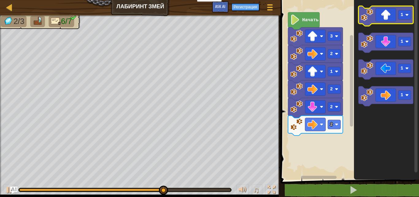
click at [373, 11] on icon "Рабочая область Blockly" at bounding box center [385, 16] width 55 height 20
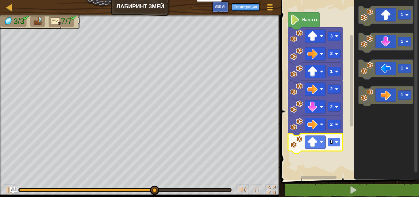
click at [332, 143] on text "1" at bounding box center [331, 141] width 3 height 5
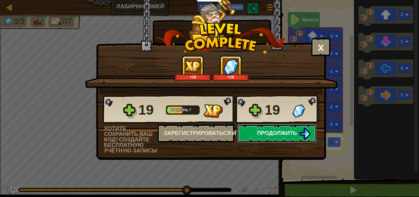
click at [294, 134] on span "Продолжить" at bounding box center [277, 133] width 40 height 8
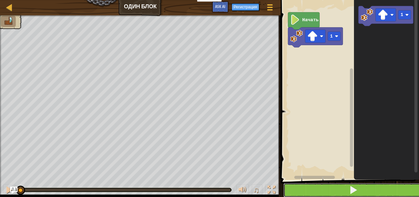
click at [325, 188] on button at bounding box center [353, 190] width 140 height 14
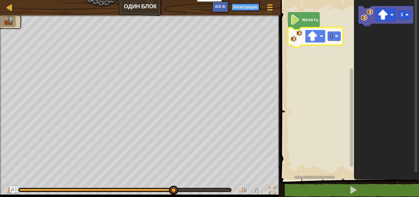
click at [313, 40] on image "Рабочая область Blockly" at bounding box center [312, 36] width 10 height 10
click at [289, 102] on rect "Рабочая область Blockly" at bounding box center [349, 88] width 140 height 183
click at [314, 40] on image "Рабочая область Blockly" at bounding box center [312, 36] width 10 height 10
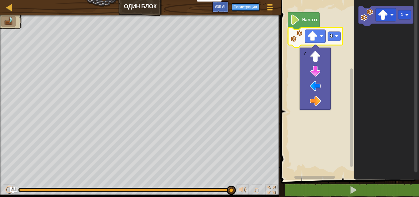
click at [336, 123] on rect "Рабочая область Blockly" at bounding box center [349, 88] width 140 height 183
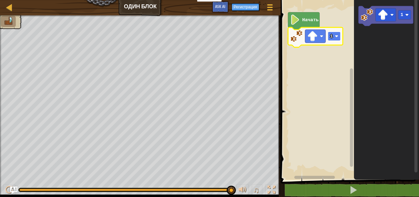
click at [332, 35] on text "1" at bounding box center [331, 36] width 3 height 5
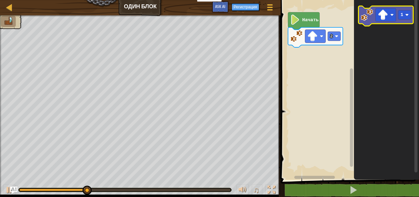
click at [363, 18] on image "Рабочая область Blockly" at bounding box center [367, 15] width 13 height 13
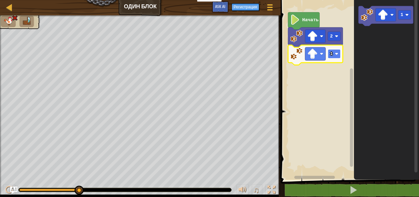
click at [336, 52] on image "Рабочая область Blockly" at bounding box center [336, 53] width 3 height 3
click at [334, 52] on rect "Рабочая область Blockly" at bounding box center [334, 53] width 13 height 9
click at [316, 53] on image "Рабочая область Blockly" at bounding box center [312, 54] width 10 height 10
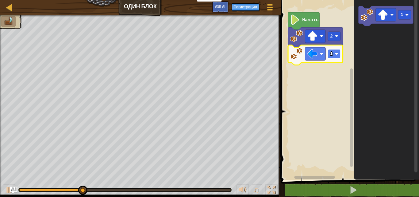
click at [331, 53] on text "1" at bounding box center [331, 53] width 3 height 5
click at [331, 53] on text "2" at bounding box center [331, 53] width 3 height 5
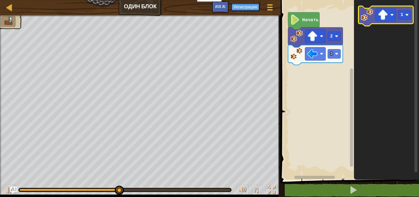
click at [369, 21] on image "Рабочая область Blockly" at bounding box center [367, 15] width 13 height 13
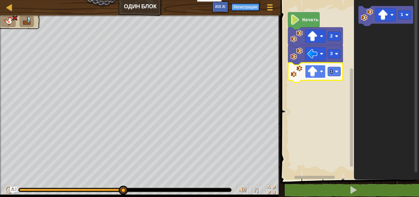
click at [315, 76] on image "Рабочая область Blockly" at bounding box center [312, 71] width 10 height 10
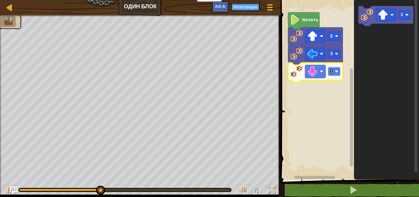
click at [331, 73] on text "1" at bounding box center [331, 71] width 3 height 5
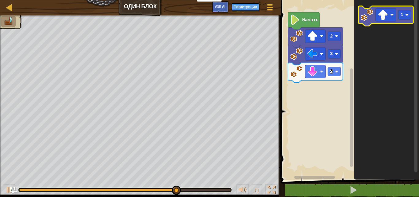
click at [369, 16] on image "Рабочая область Blockly" at bounding box center [367, 15] width 13 height 13
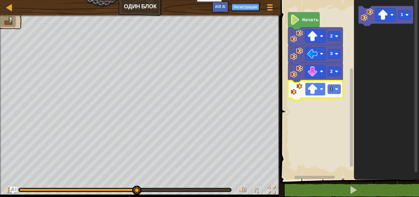
click at [314, 96] on rect "Рабочая область Blockly" at bounding box center [315, 89] width 21 height 13
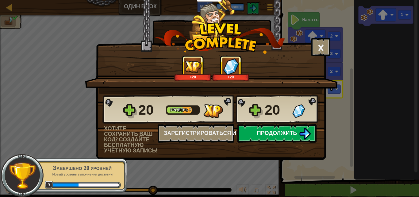
click at [272, 137] on button "Продолжить" at bounding box center [276, 133] width 79 height 18
